Goal: Transaction & Acquisition: Purchase product/service

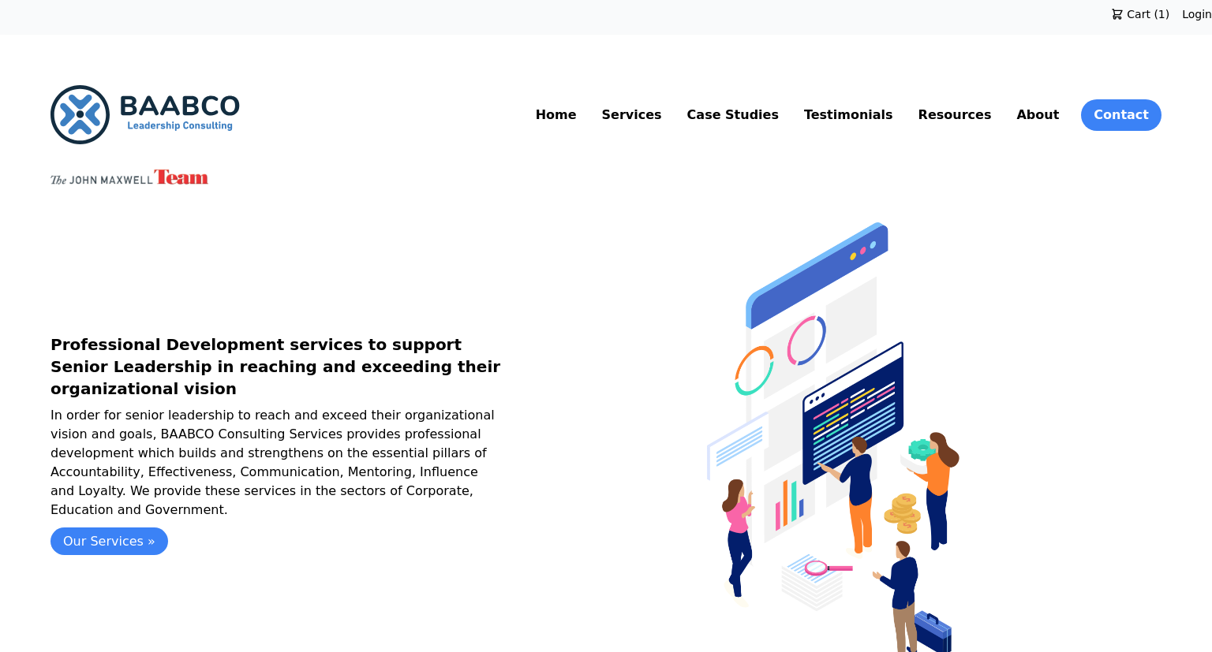
click at [961, 110] on link "Resources" at bounding box center [955, 115] width 80 height 25
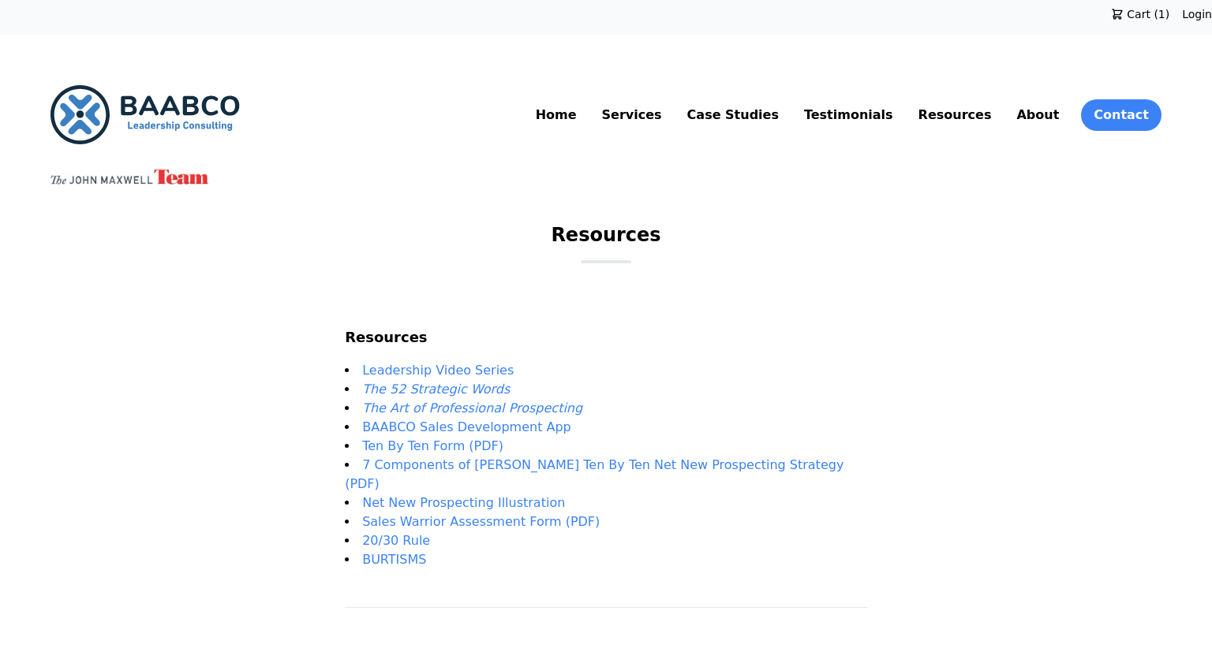
click at [458, 396] on em "The 52 Strategic Words" at bounding box center [436, 389] width 148 height 15
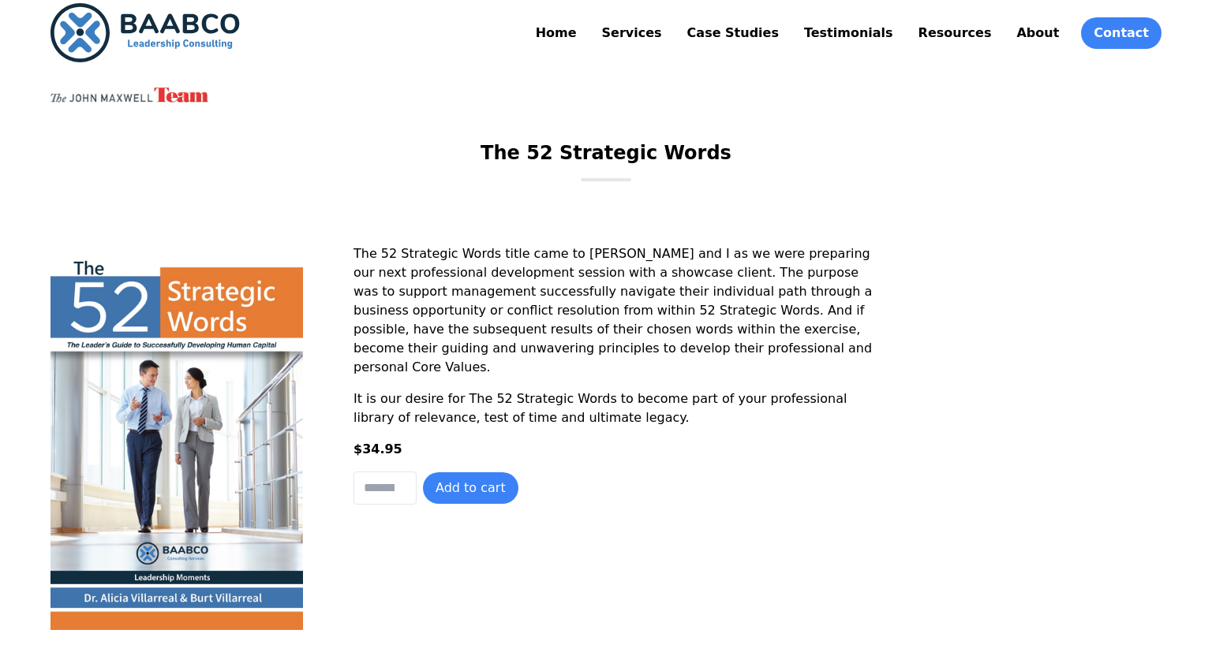
scroll to position [166, 0]
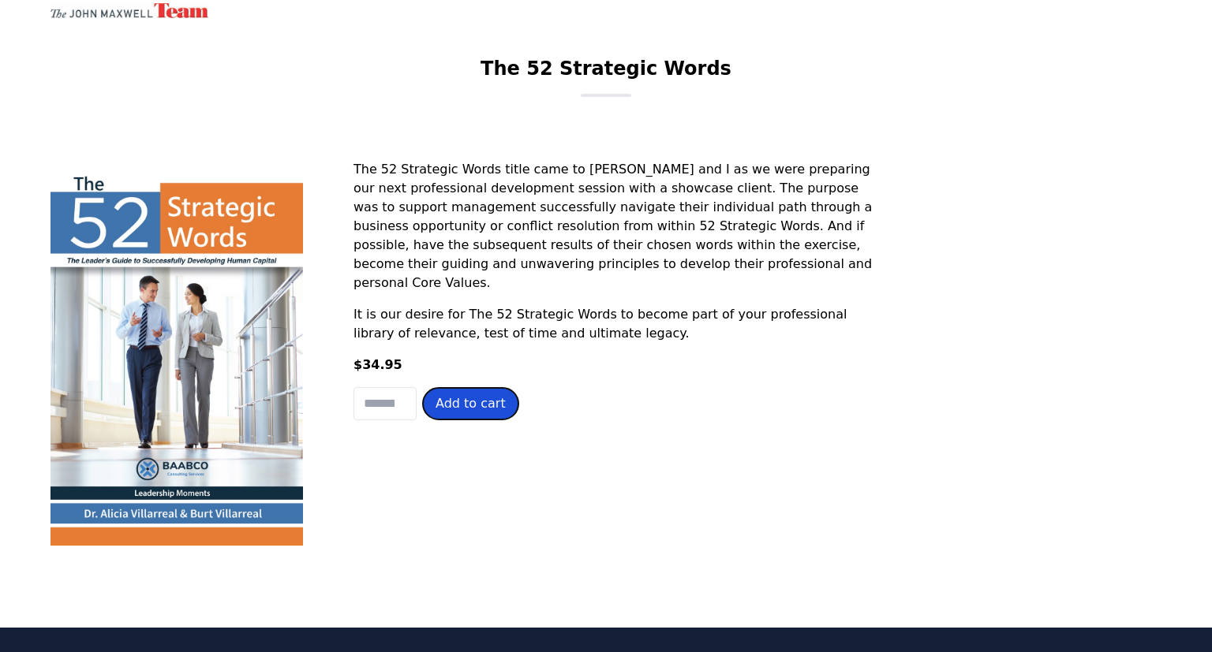
click at [473, 415] on button "Add to cart" at bounding box center [470, 404] width 95 height 32
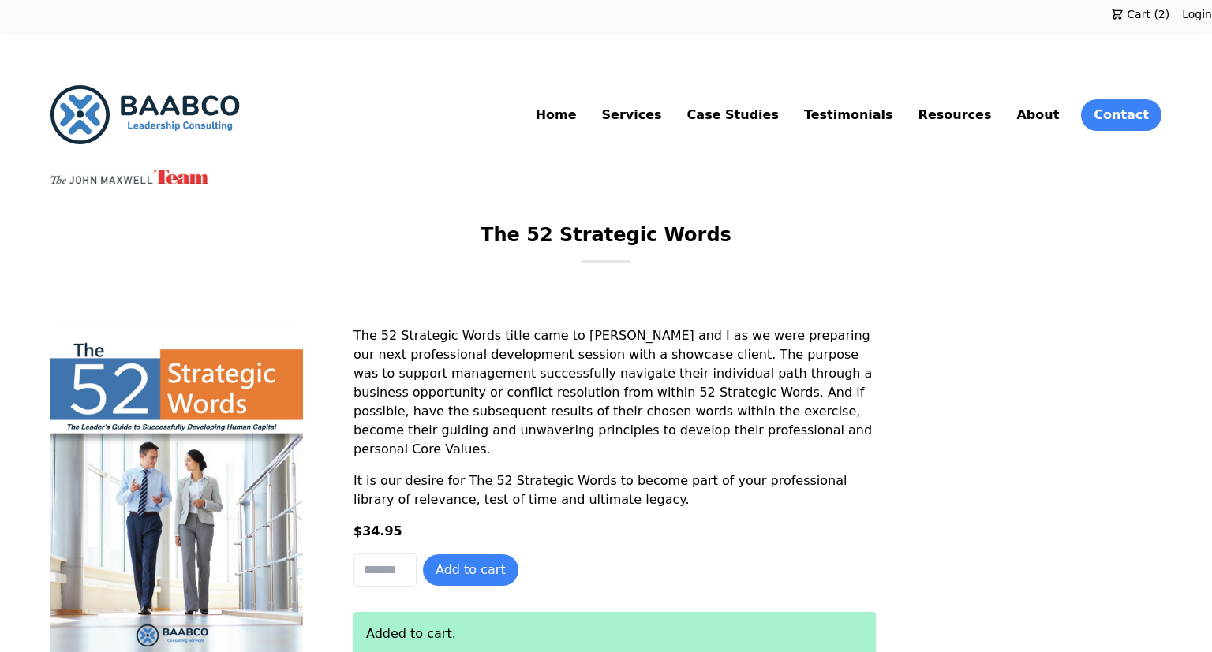
click at [1157, 18] on span "Cart (2)" at bounding box center [1146, 14] width 46 height 16
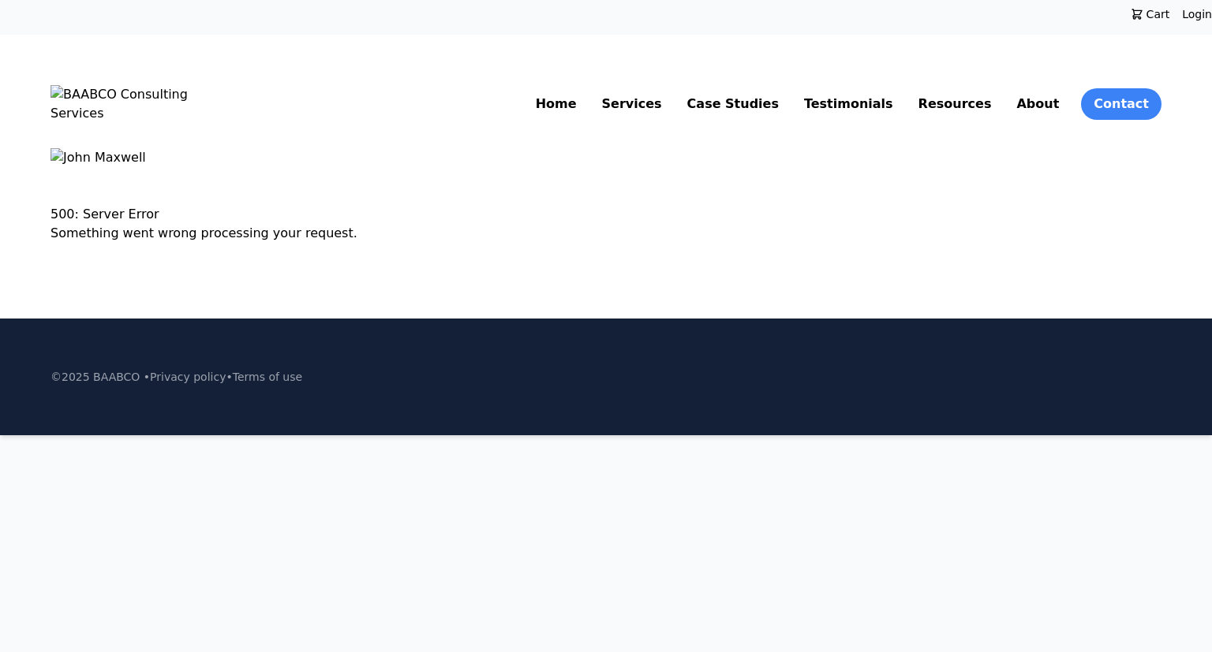
click at [1157, 14] on span "Cart" at bounding box center [1156, 14] width 27 height 16
click at [967, 101] on link "Resources" at bounding box center [955, 104] width 80 height 25
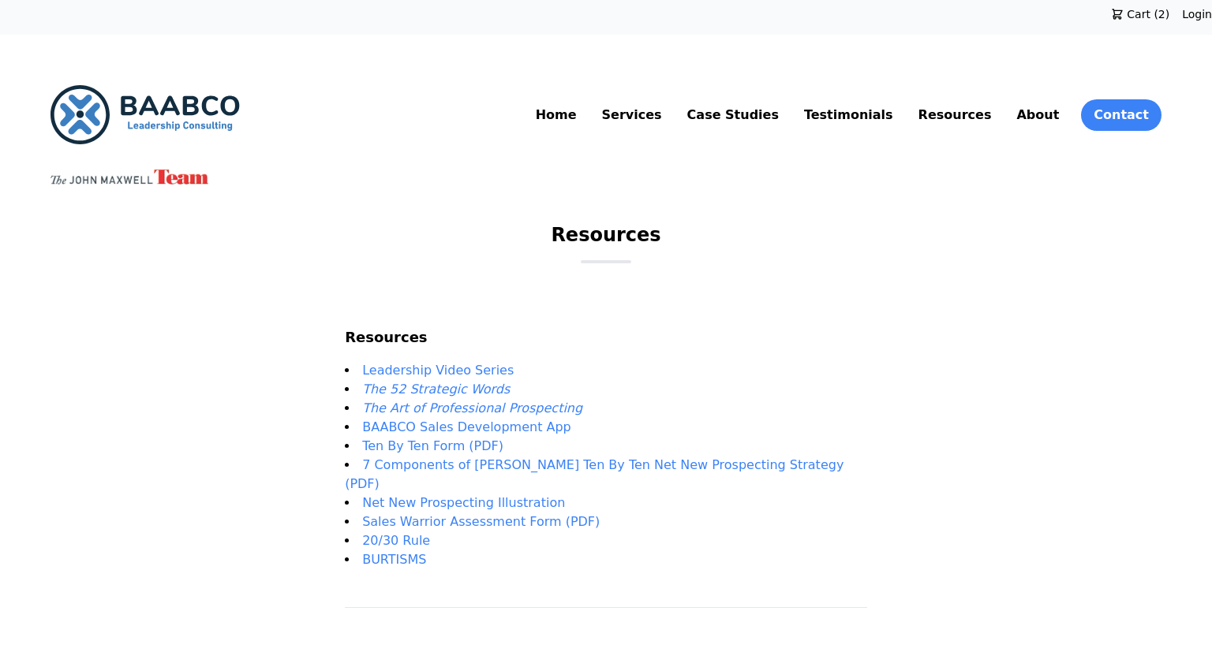
click at [469, 387] on em "The 52 Strategic Words" at bounding box center [436, 389] width 148 height 15
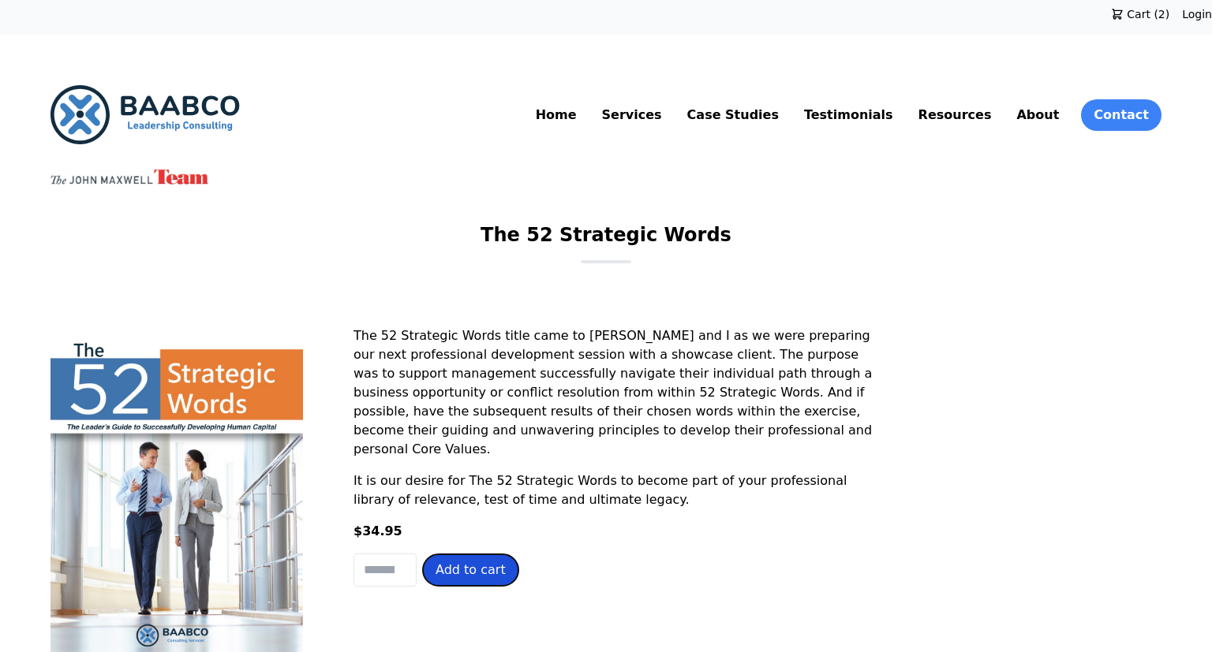
click at [477, 561] on button "Add to cart" at bounding box center [470, 571] width 95 height 32
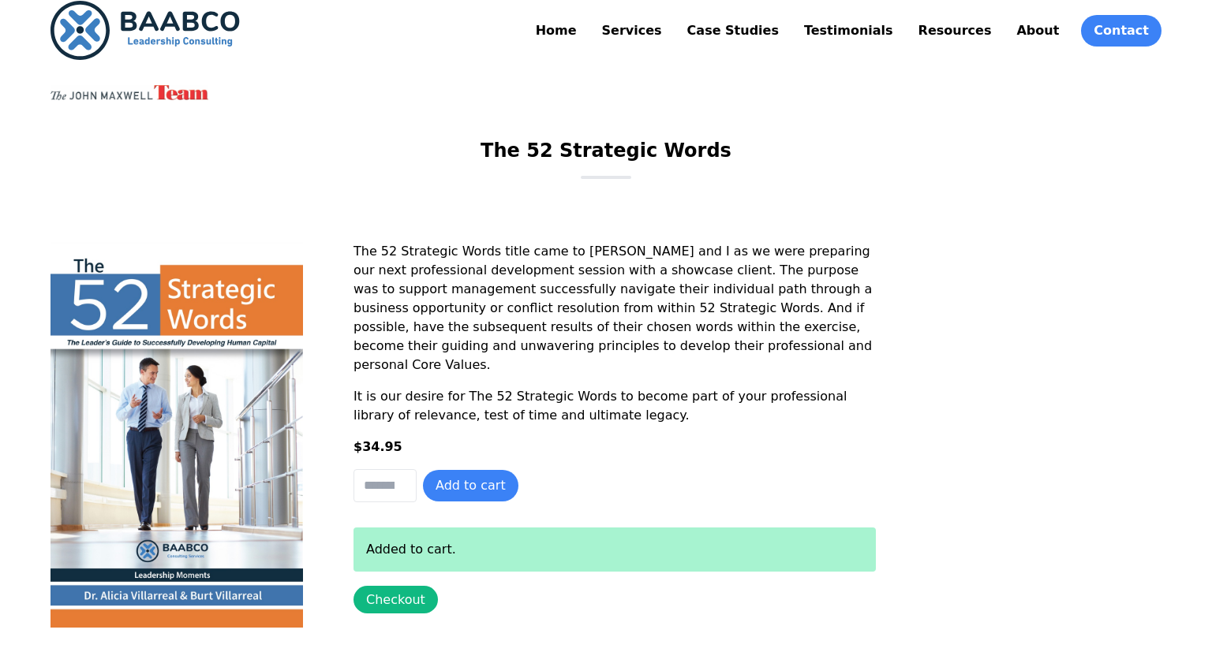
scroll to position [83, 0]
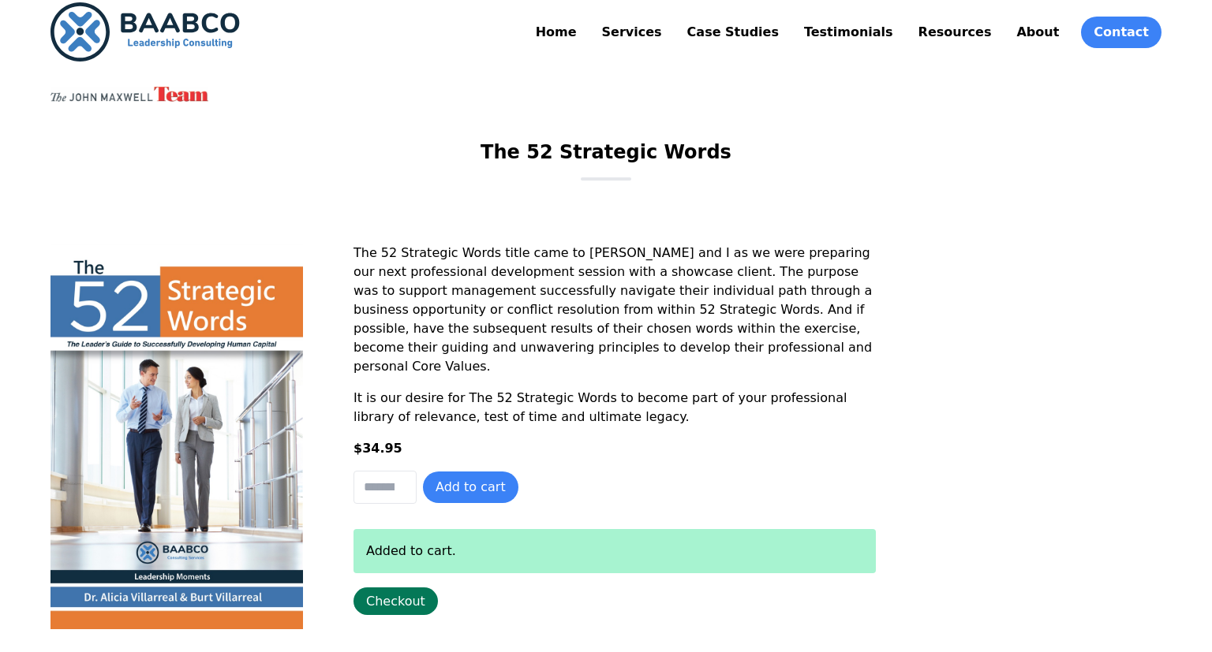
click at [376, 615] on link "Checkout" at bounding box center [395, 602] width 84 height 28
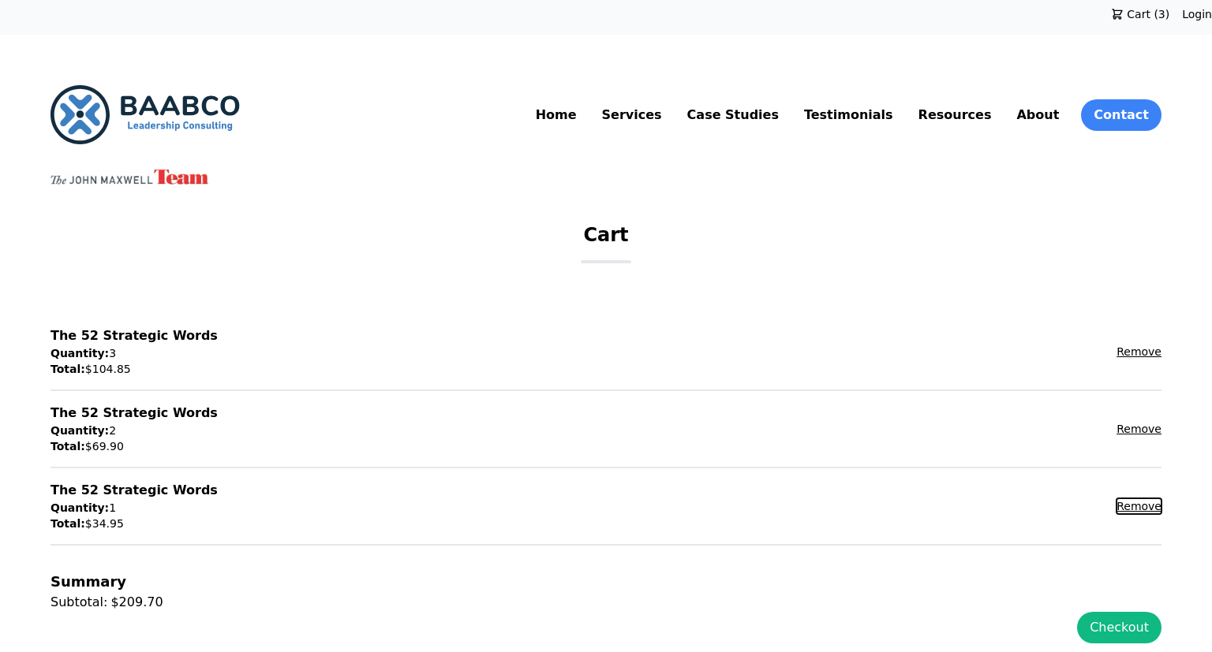
click at [1147, 508] on button "Remove" at bounding box center [1138, 507] width 45 height 16
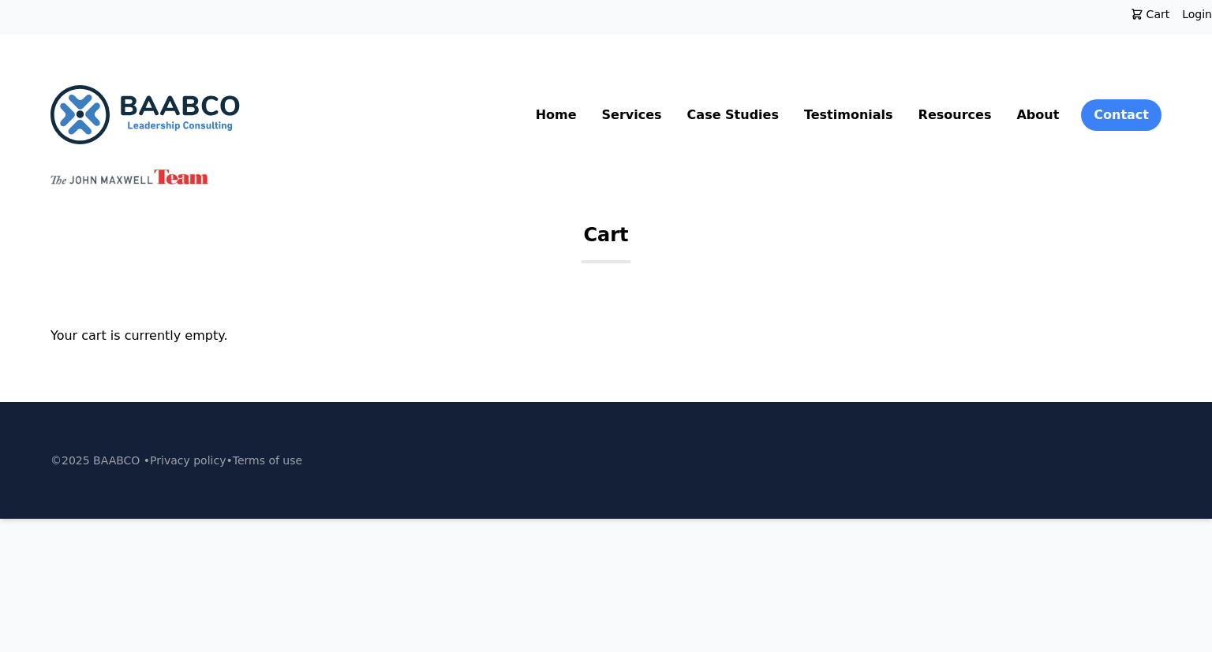
click at [973, 107] on link "Resources" at bounding box center [955, 115] width 80 height 25
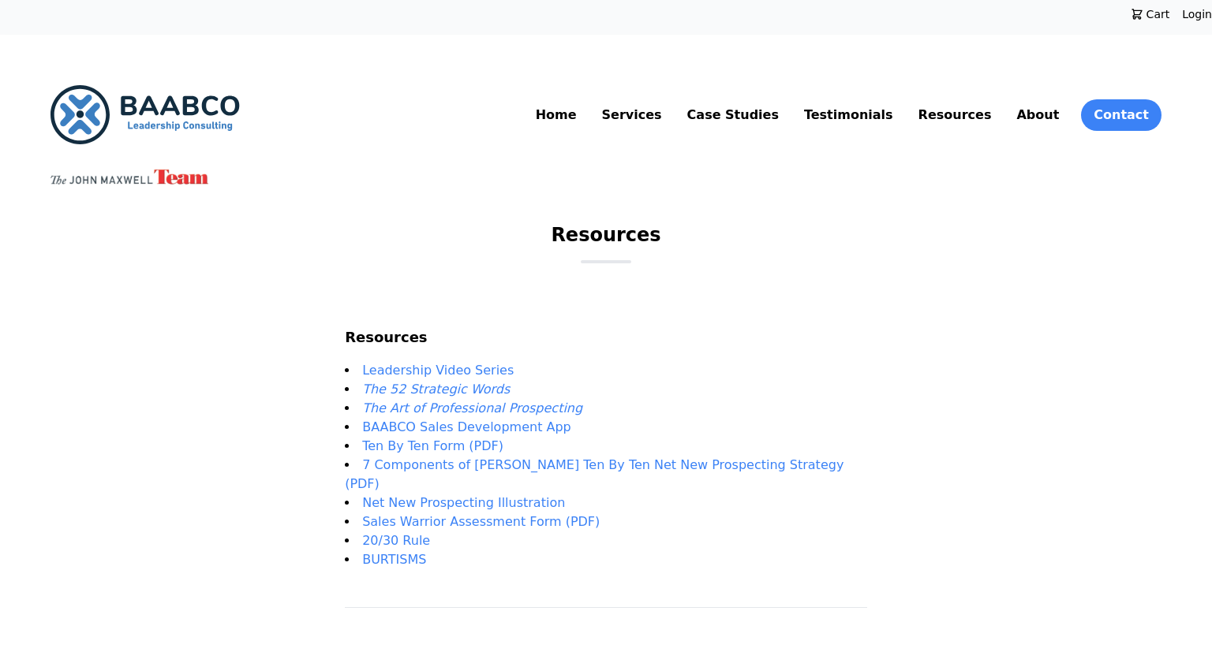
click at [462, 390] on em "The 52 Strategic Words" at bounding box center [436, 389] width 148 height 15
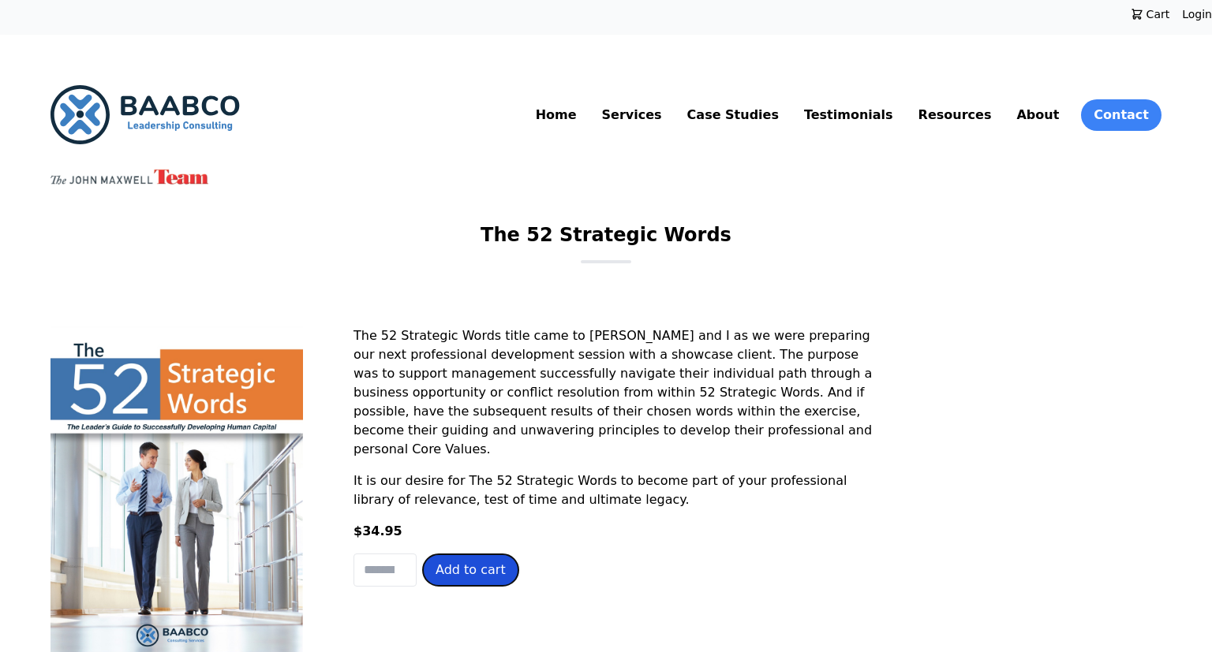
click at [459, 574] on button "Add to cart" at bounding box center [470, 571] width 95 height 32
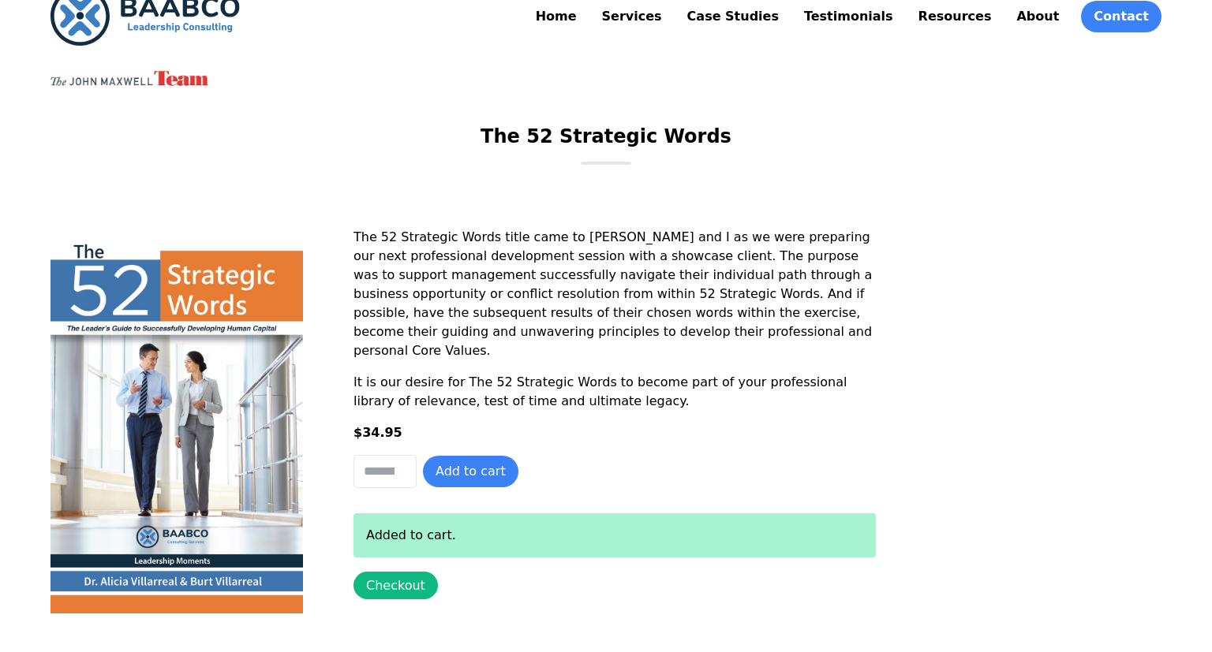
scroll to position [166, 0]
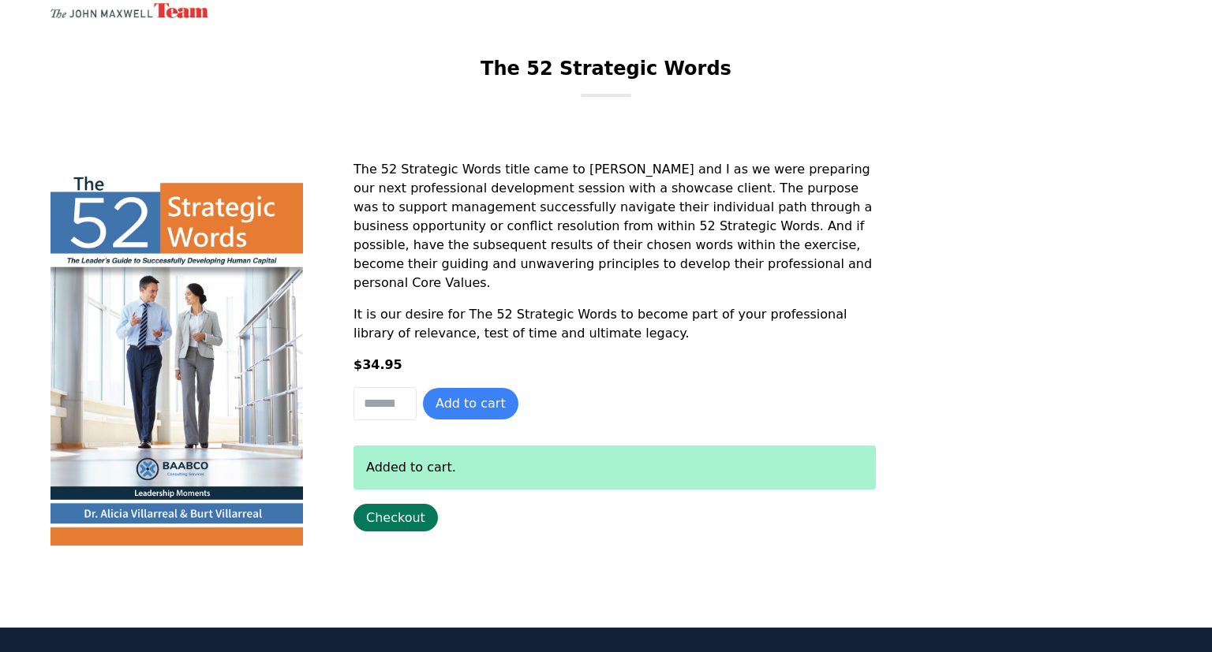
click at [404, 520] on link "Checkout" at bounding box center [395, 518] width 84 height 28
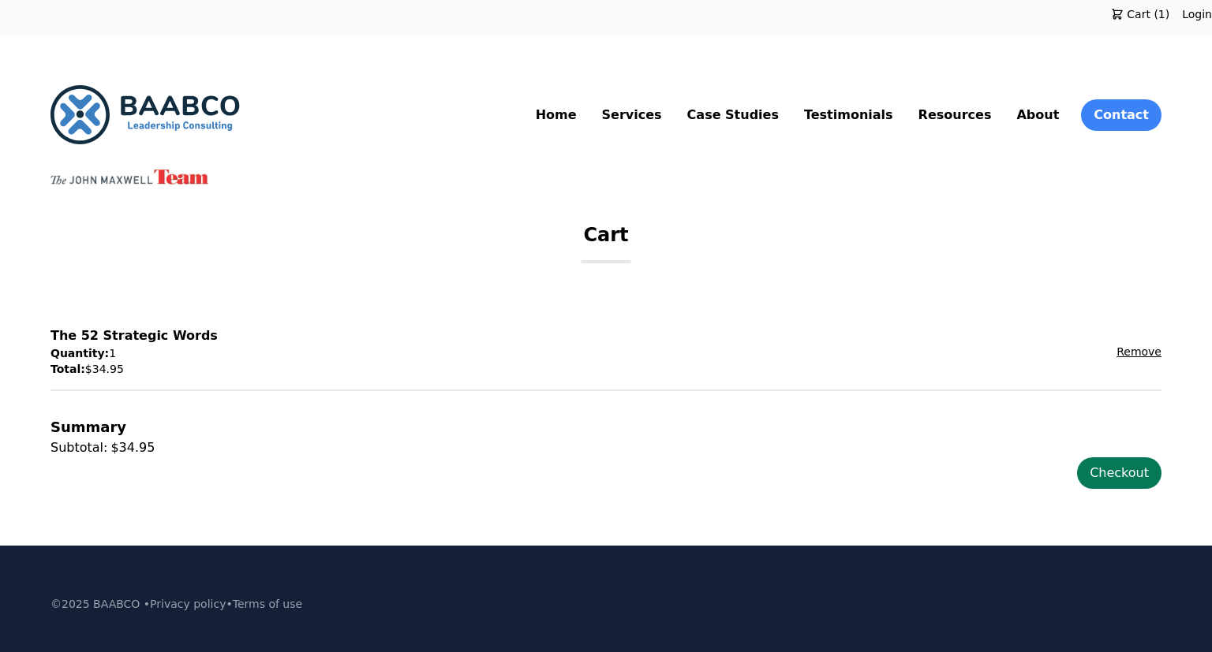
click at [1142, 472] on link "Checkout" at bounding box center [1119, 474] width 84 height 32
click at [1044, 115] on link "About" at bounding box center [1037, 115] width 49 height 25
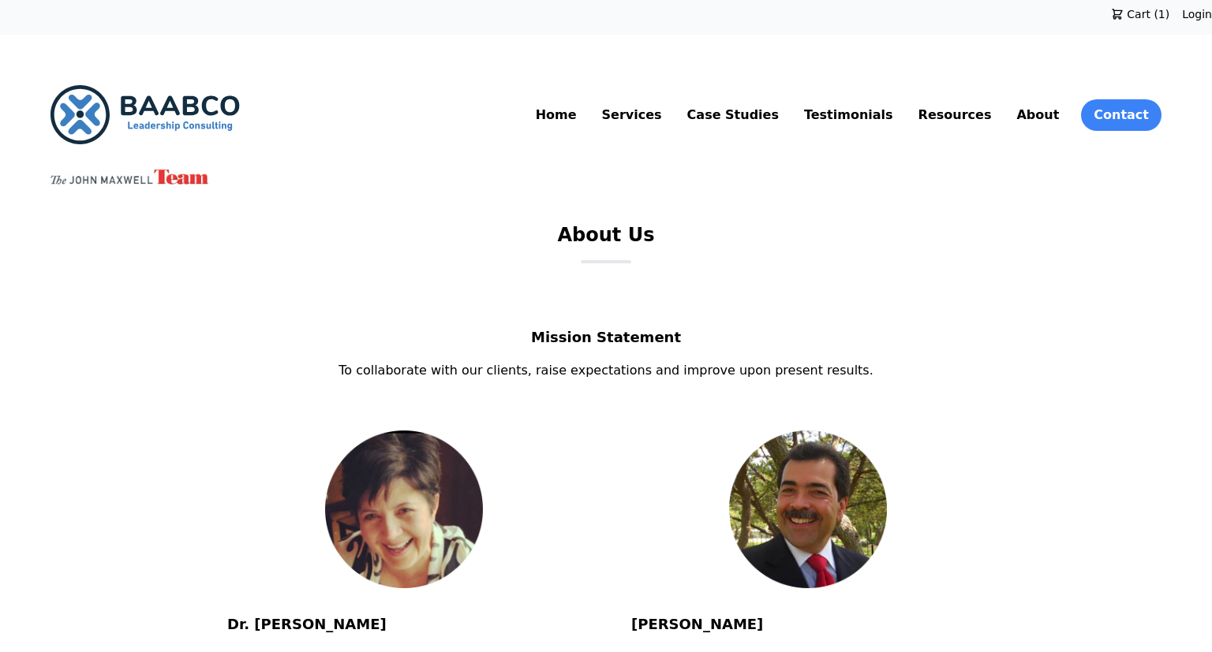
click at [968, 116] on link "Resources" at bounding box center [955, 115] width 80 height 25
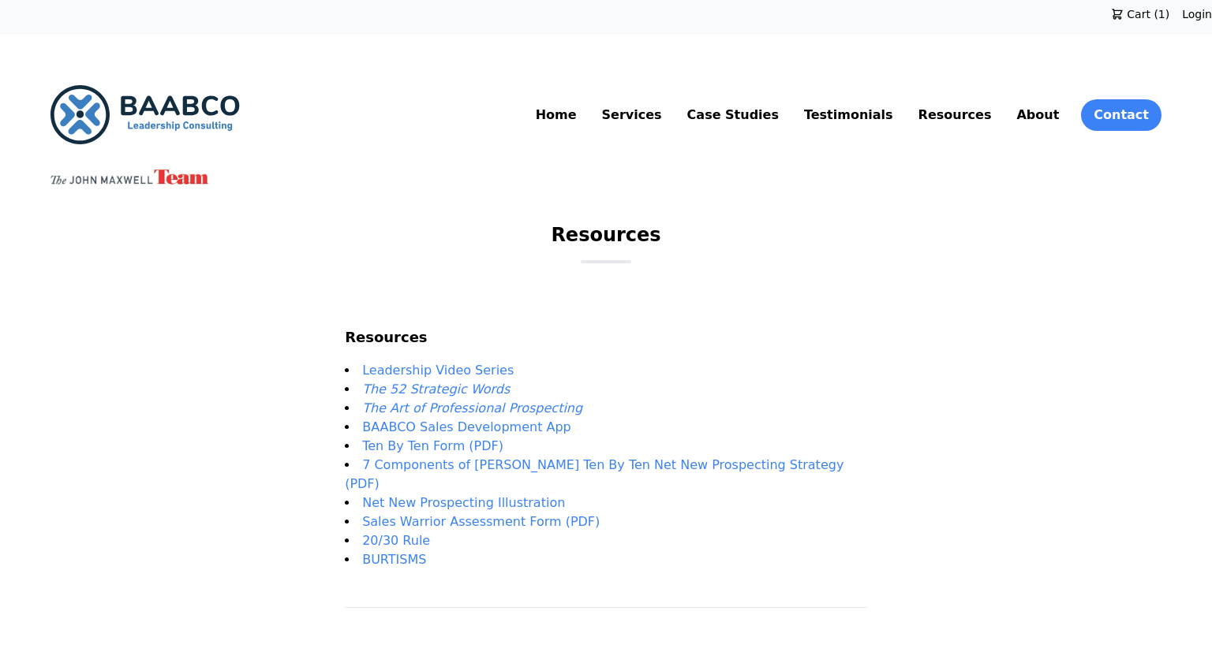
click at [580, 121] on link "Home" at bounding box center [556, 115] width 47 height 25
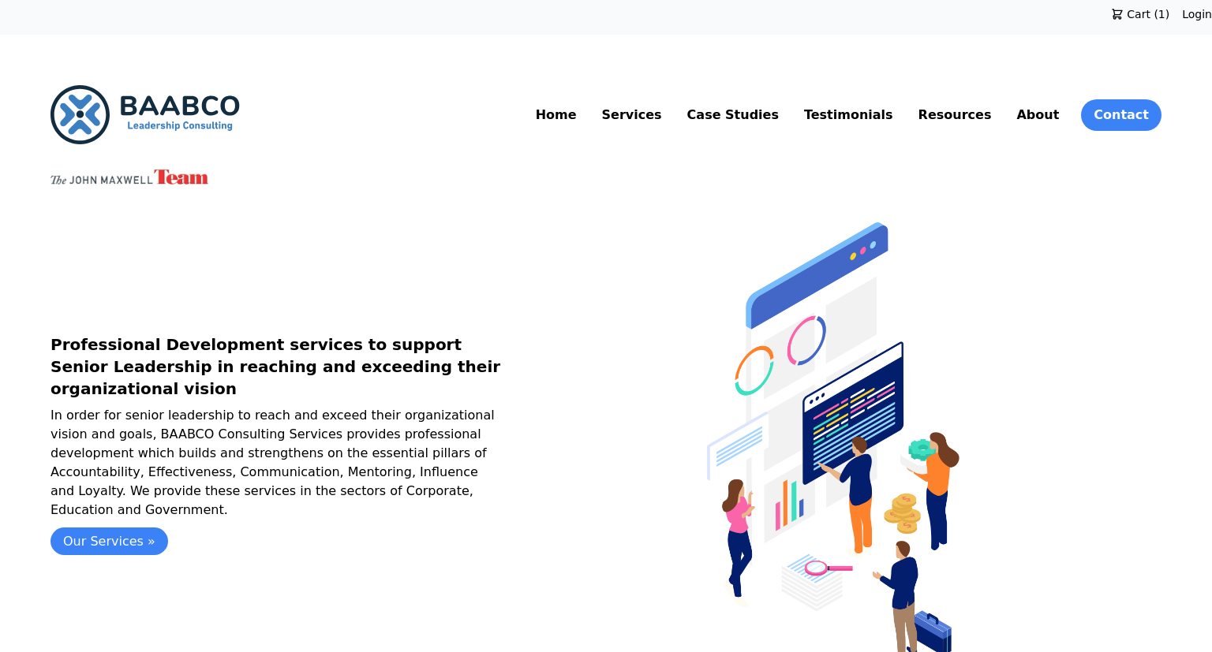
click at [866, 119] on link "Testimonials" at bounding box center [848, 115] width 95 height 25
